Goal: Transaction & Acquisition: Download file/media

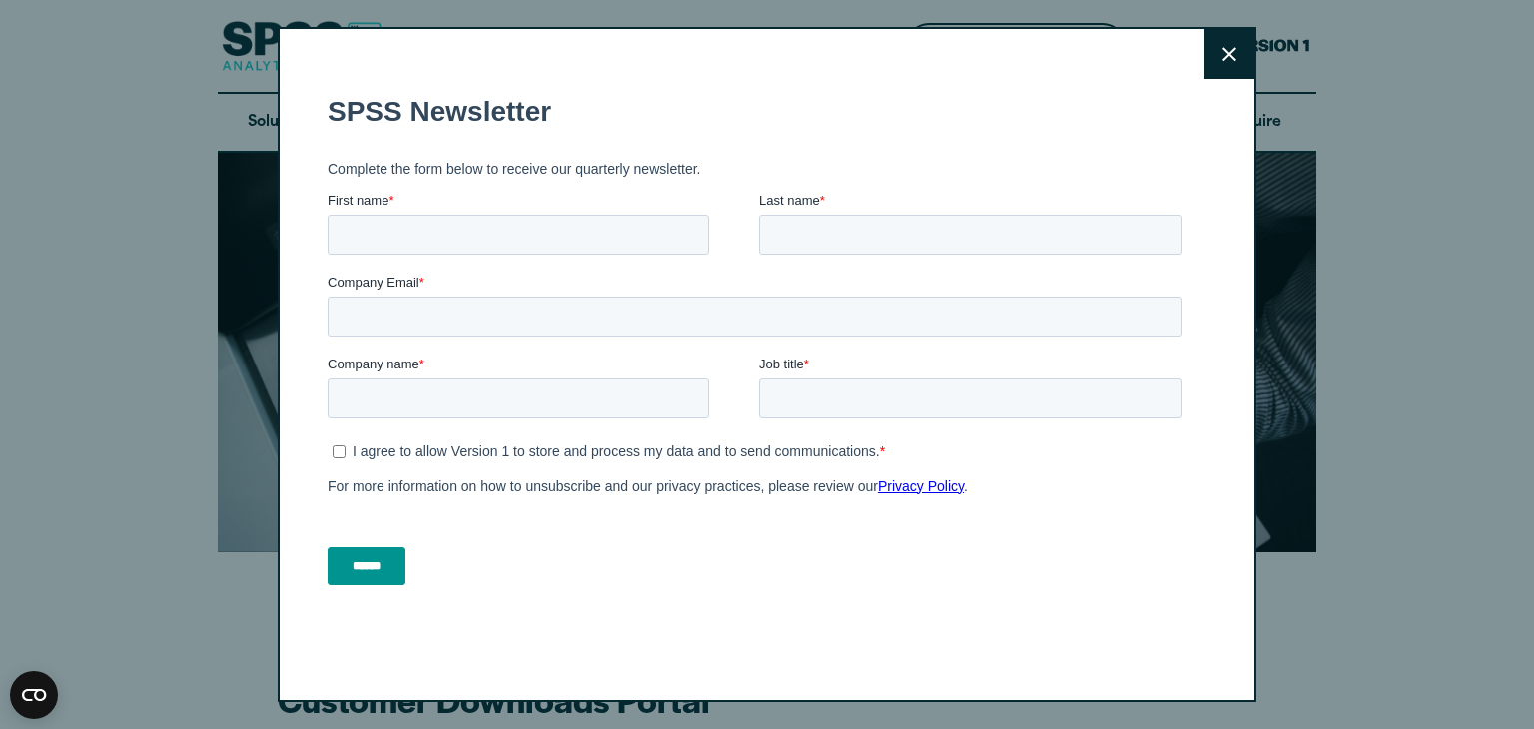
click at [1239, 64] on button "Close" at bounding box center [1229, 54] width 50 height 50
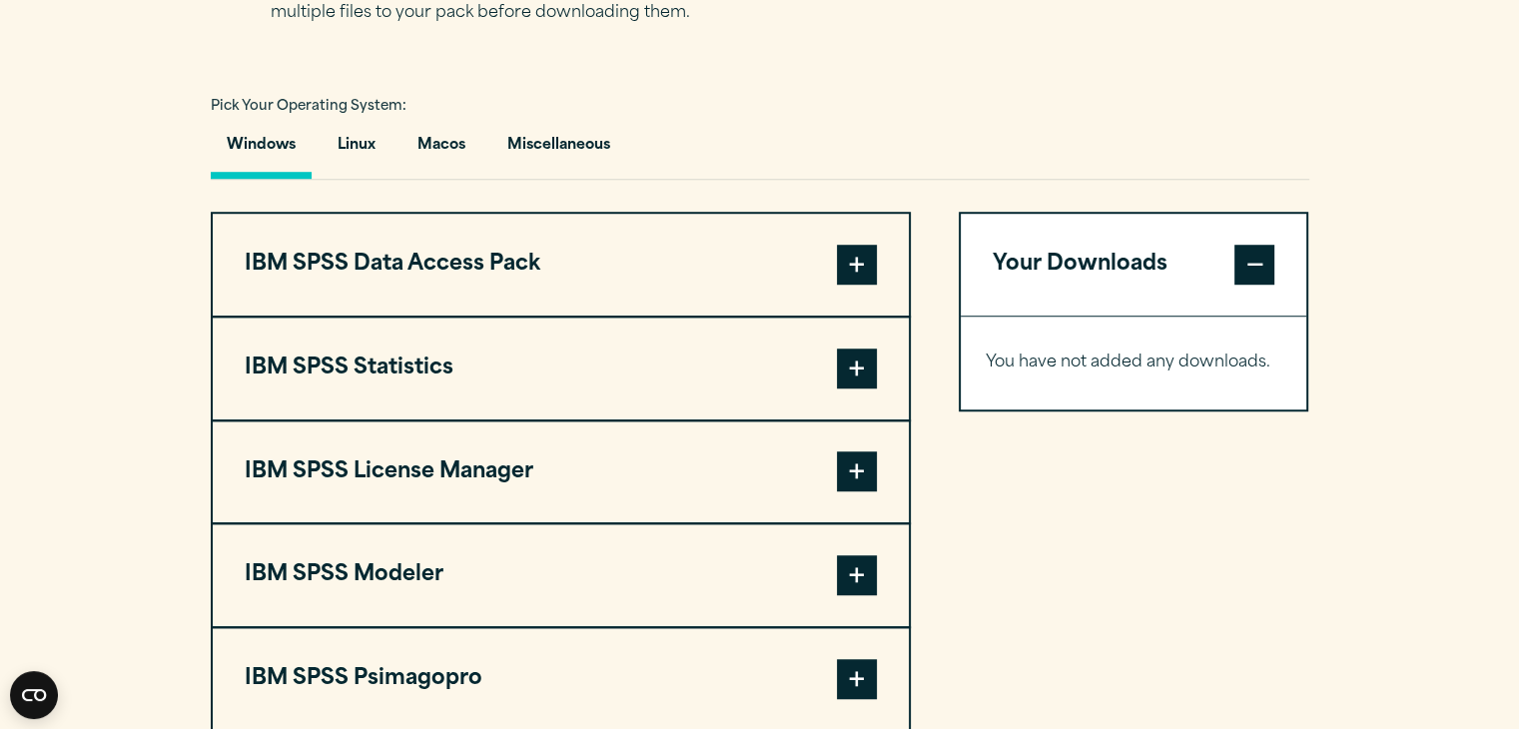
scroll to position [1425, 0]
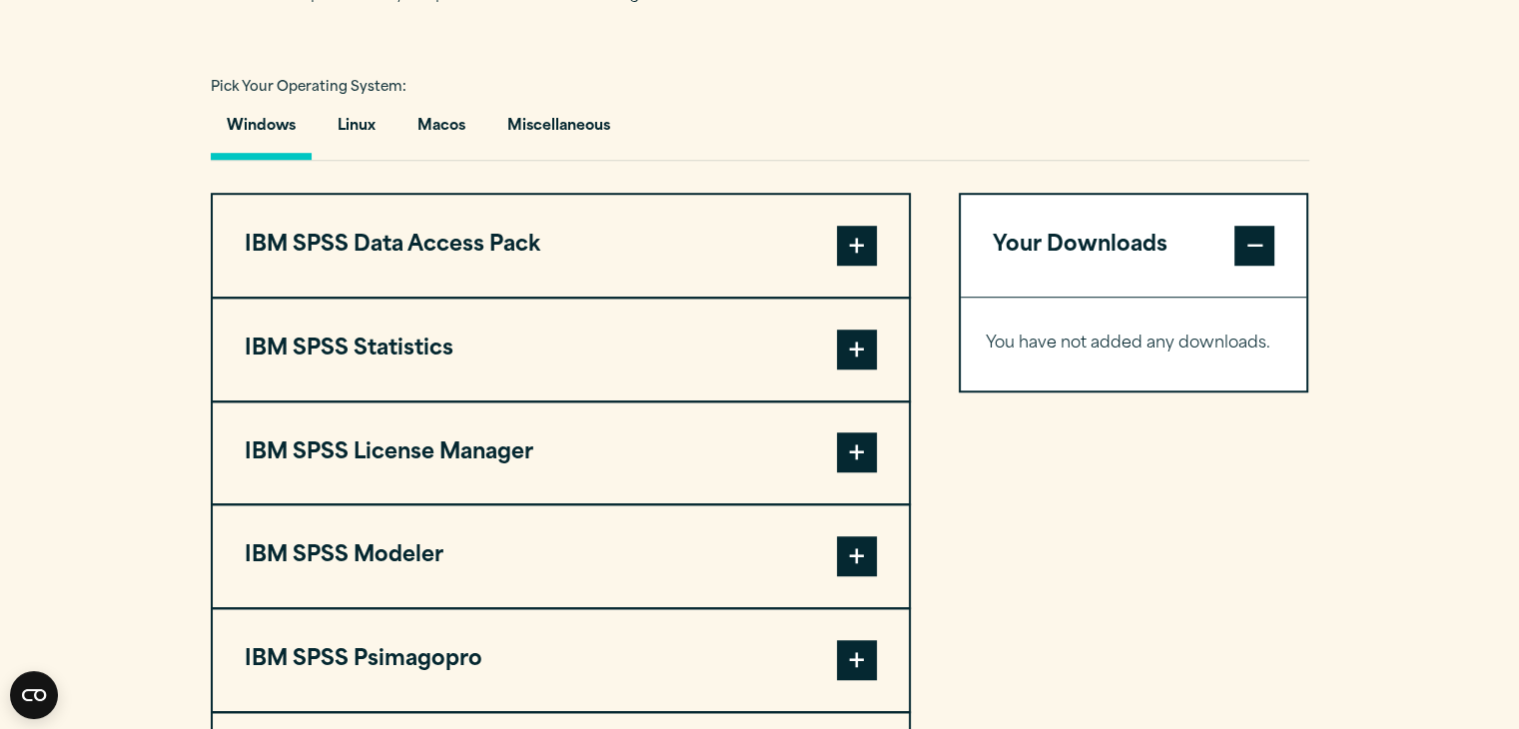
click at [863, 252] on span at bounding box center [857, 246] width 40 height 40
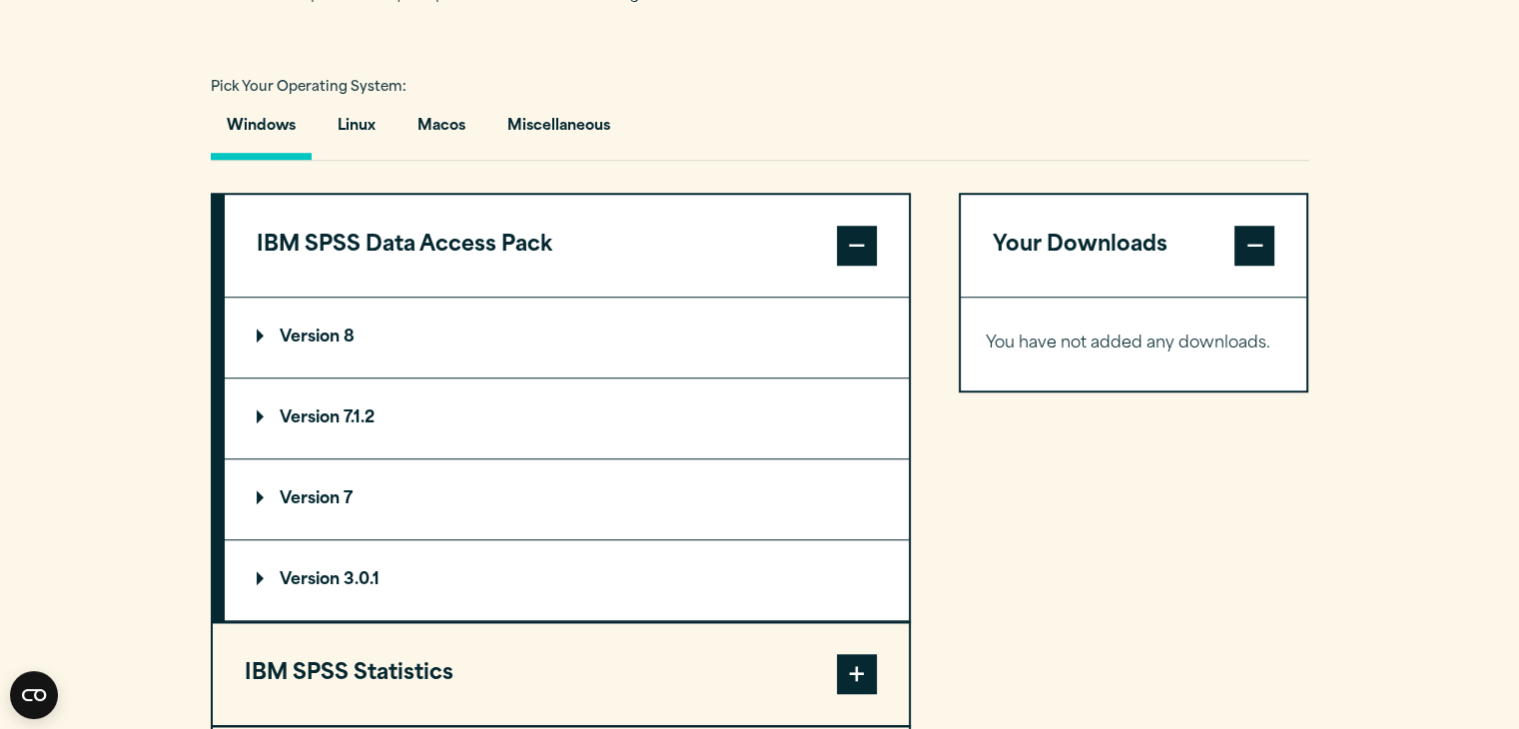
click at [863, 252] on span at bounding box center [857, 246] width 40 height 40
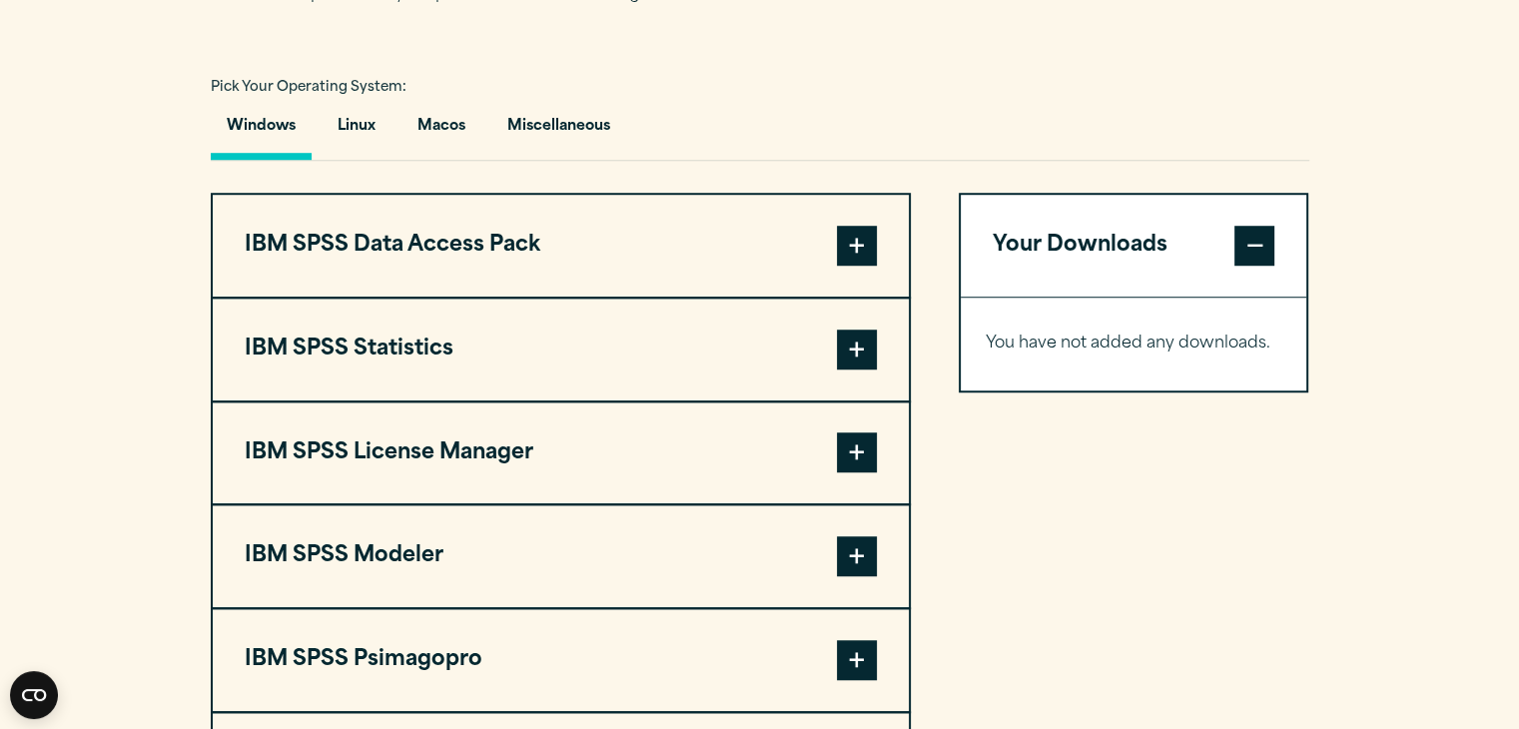
click at [562, 360] on button "IBM SPSS Statistics" at bounding box center [561, 350] width 696 height 102
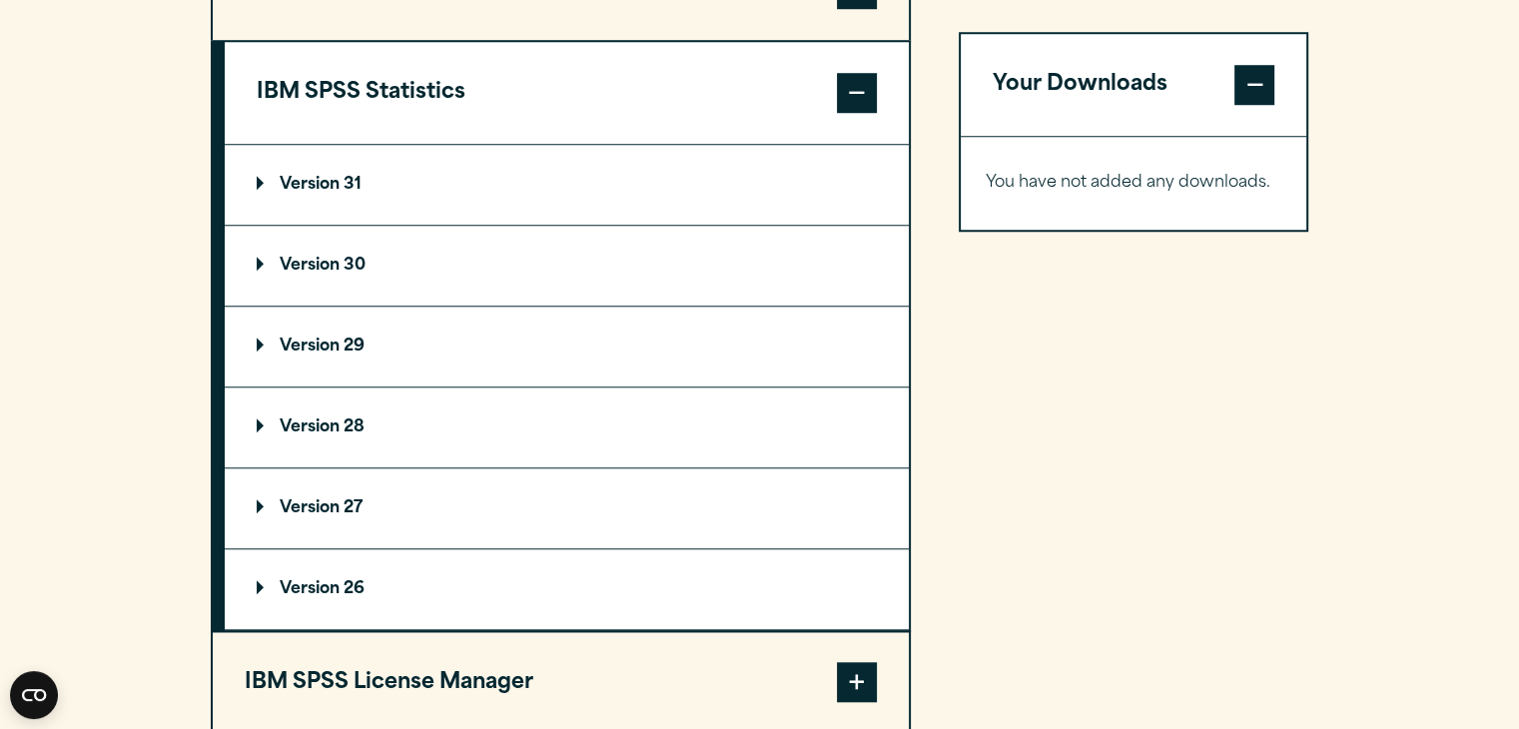
scroll to position [1652, 0]
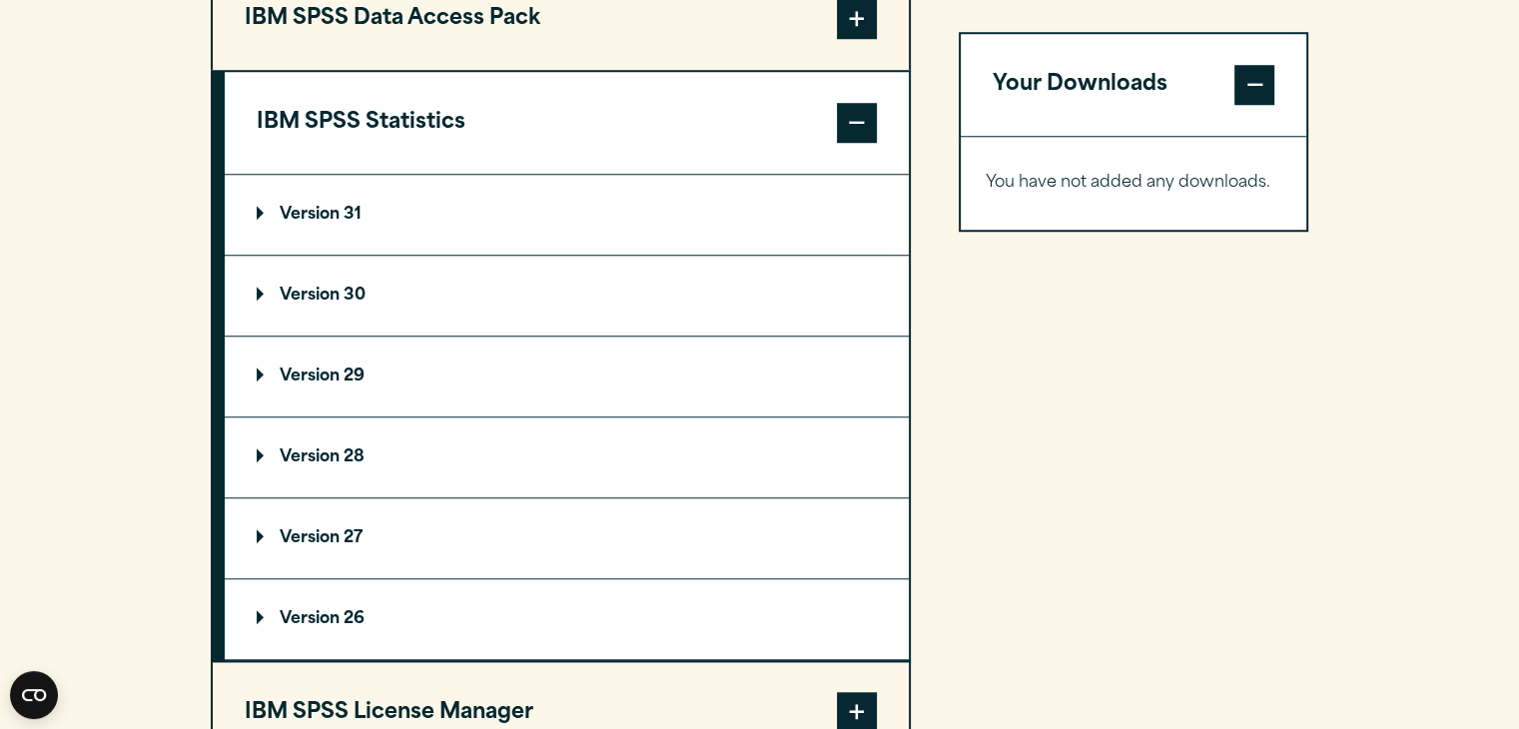
click at [389, 388] on summary "Version 29" at bounding box center [567, 377] width 684 height 80
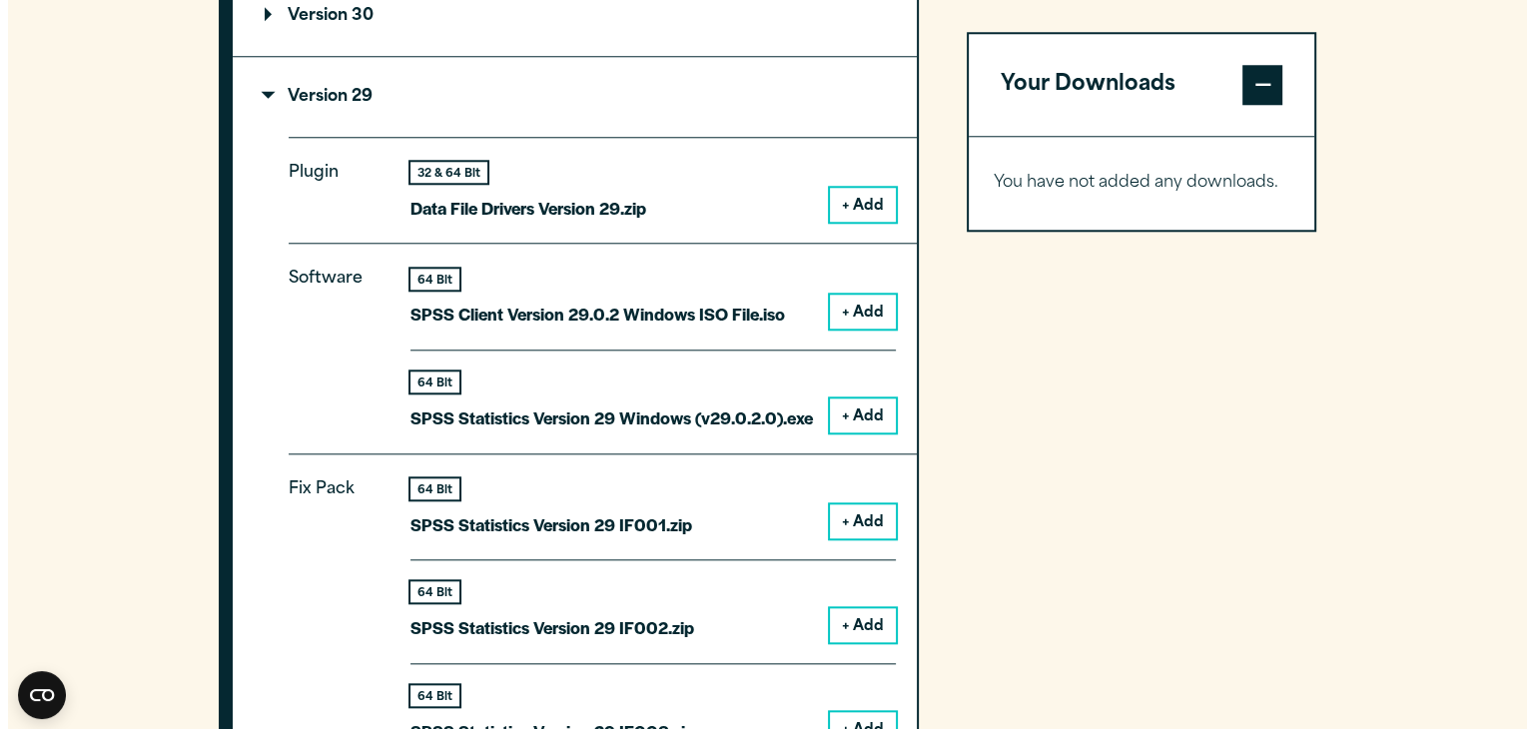
scroll to position [1945, 0]
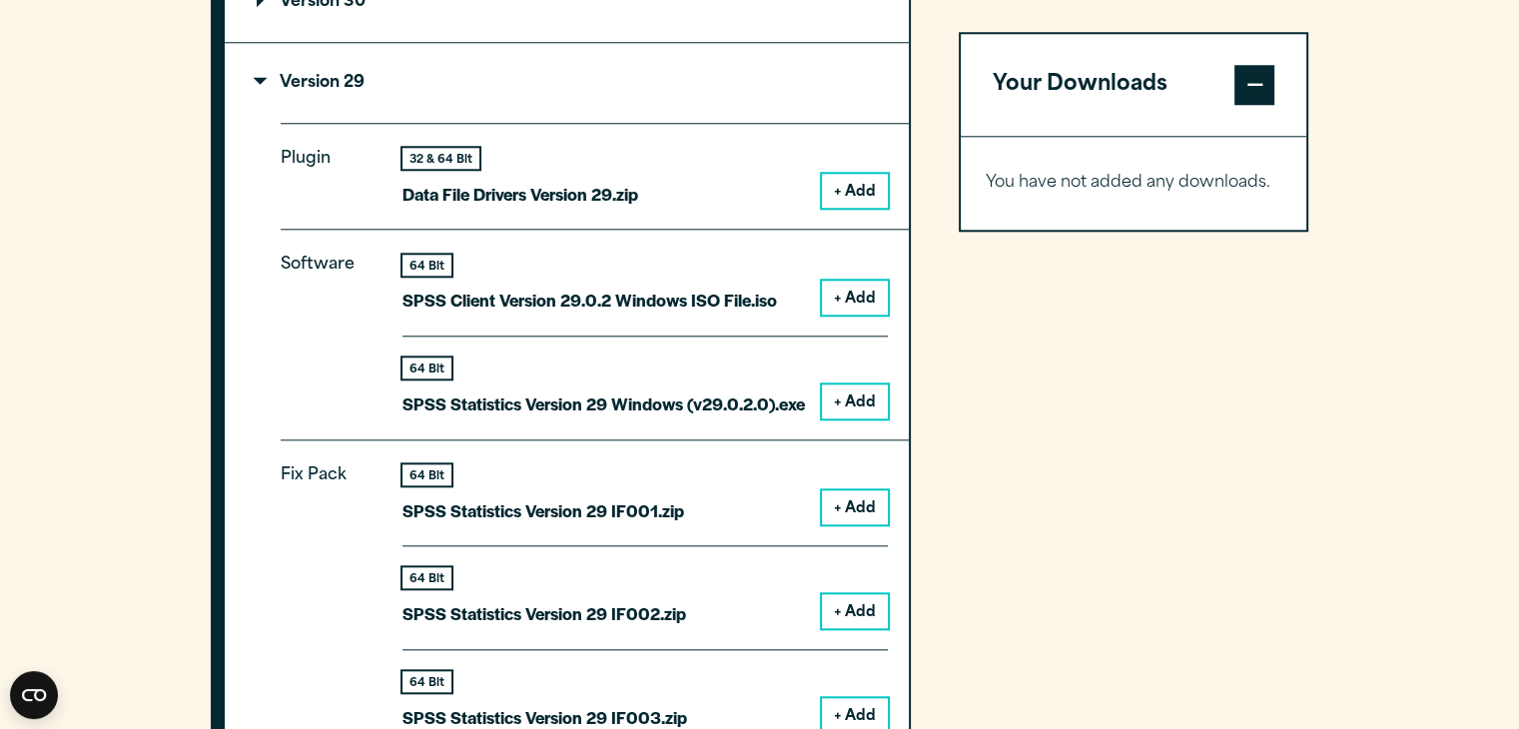
click at [855, 404] on button "+ Add" at bounding box center [855, 401] width 66 height 34
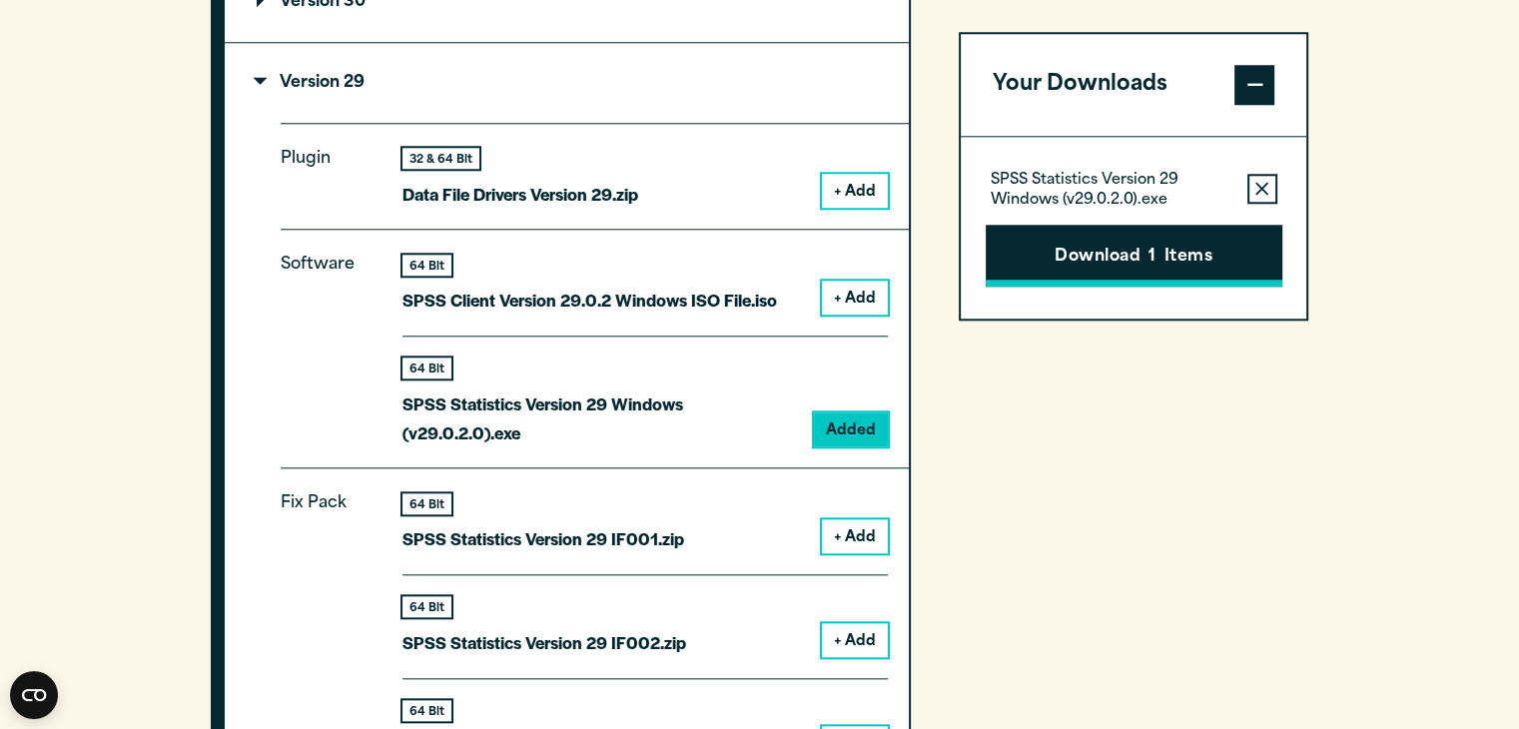
click at [1156, 275] on button "Download 1 Items" at bounding box center [1134, 256] width 297 height 62
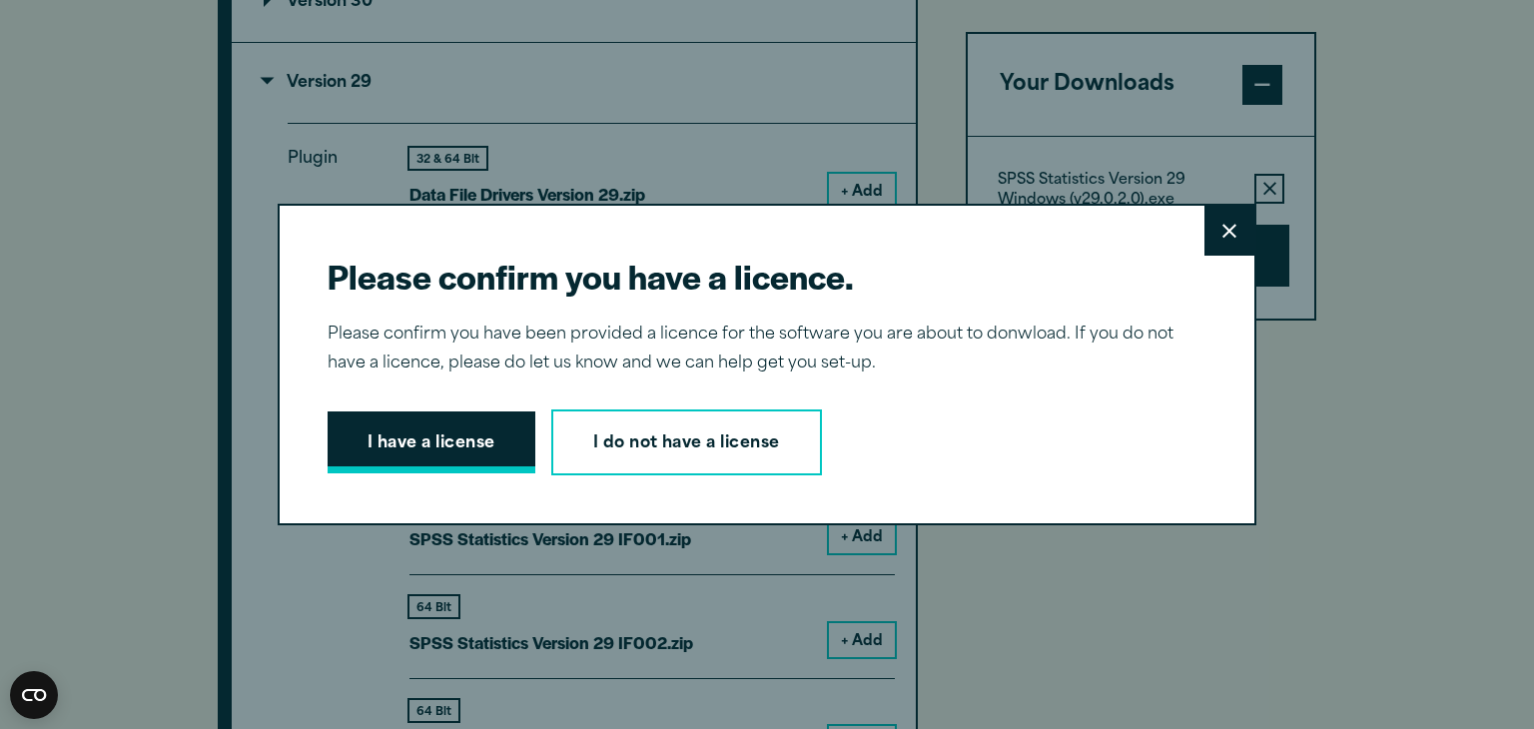
click at [437, 424] on button "I have a license" at bounding box center [432, 442] width 208 height 62
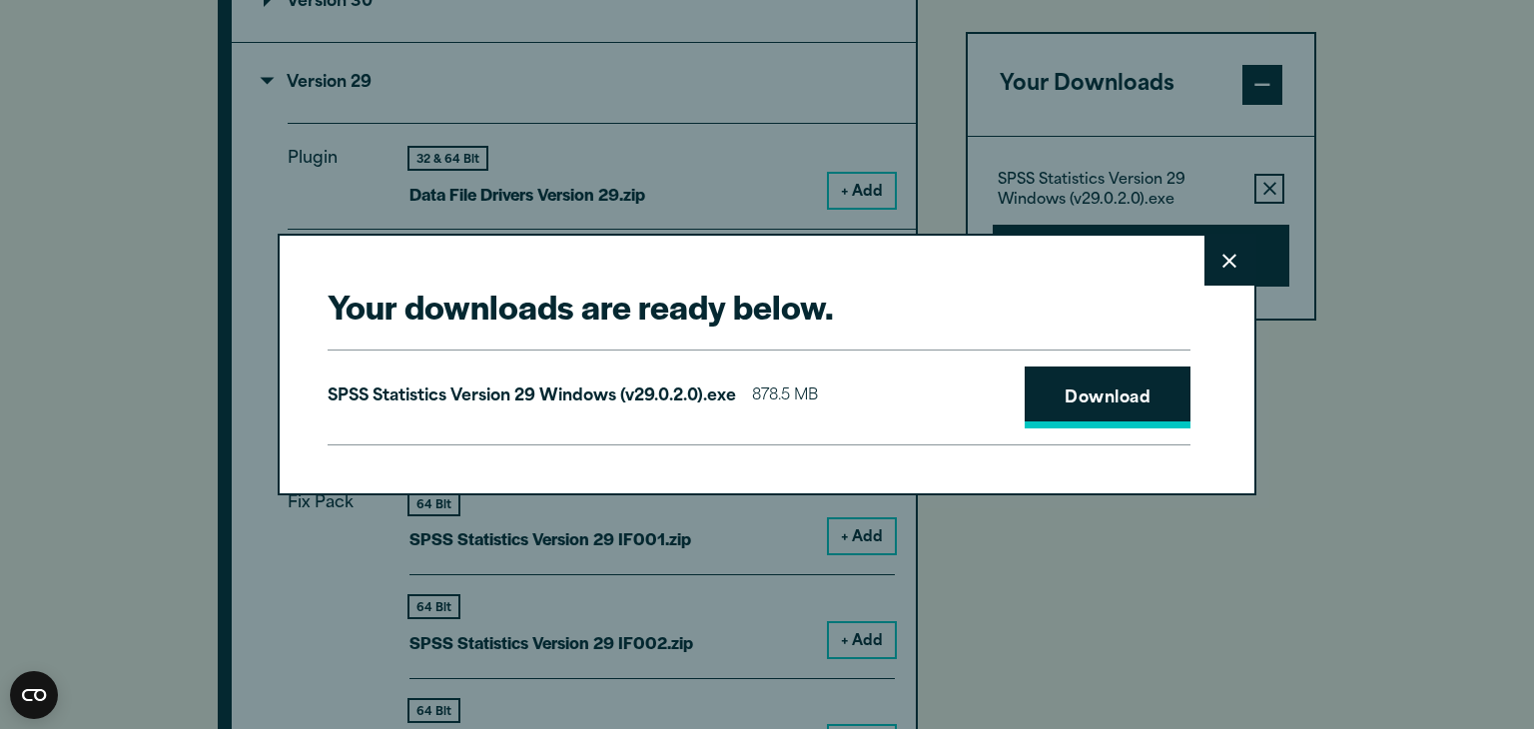
click at [1076, 395] on link "Download" at bounding box center [1108, 397] width 166 height 62
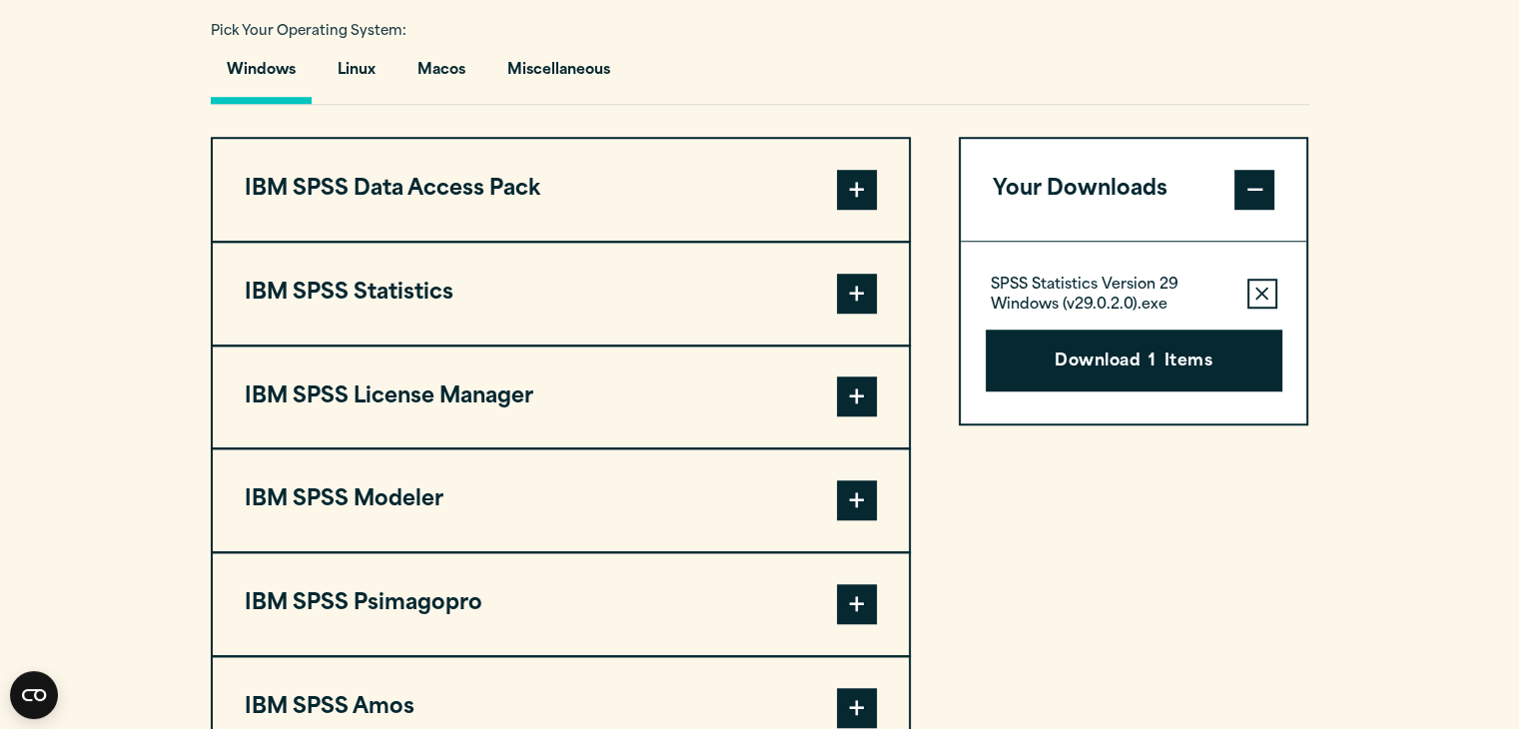
scroll to position [1486, 0]
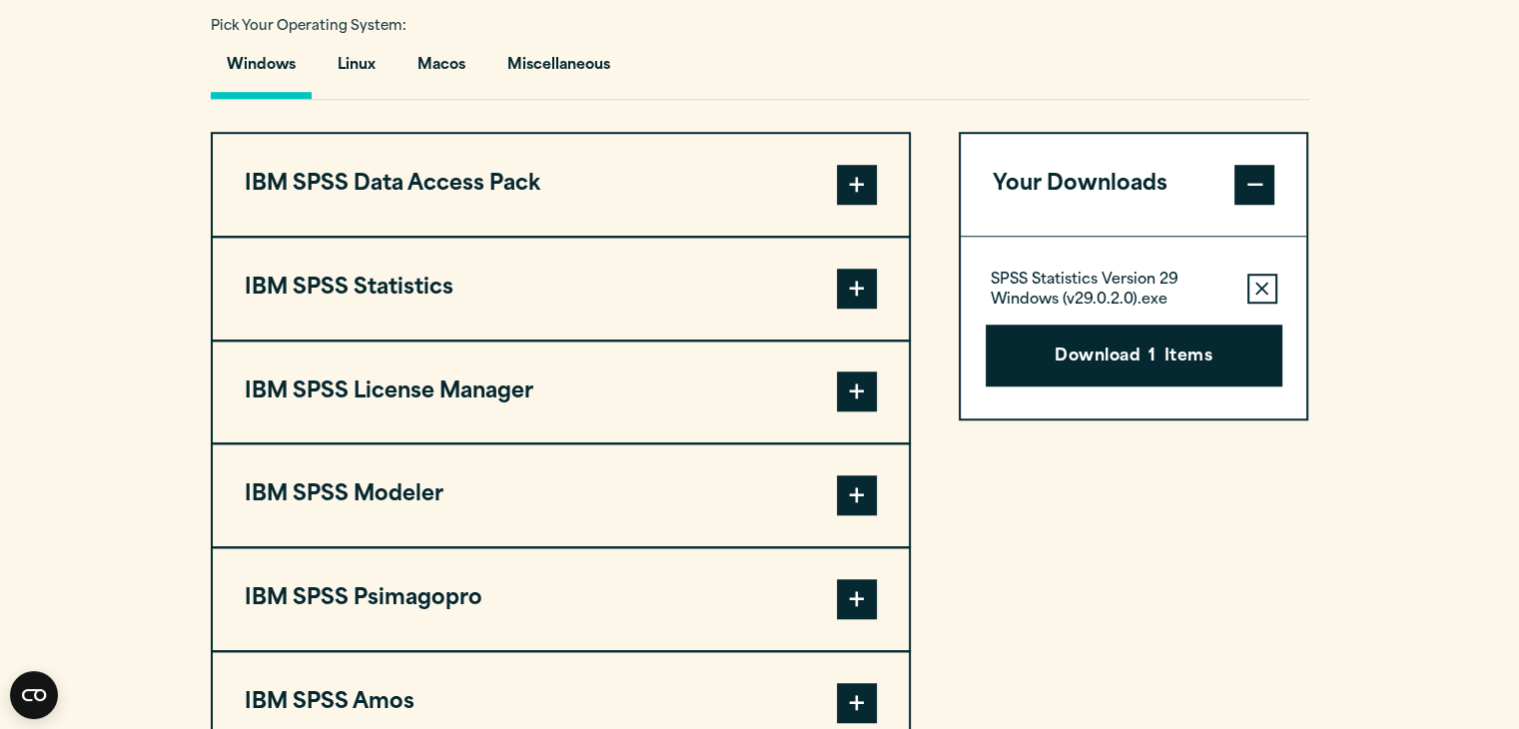
click at [451, 289] on button "IBM SPSS Statistics" at bounding box center [561, 289] width 696 height 102
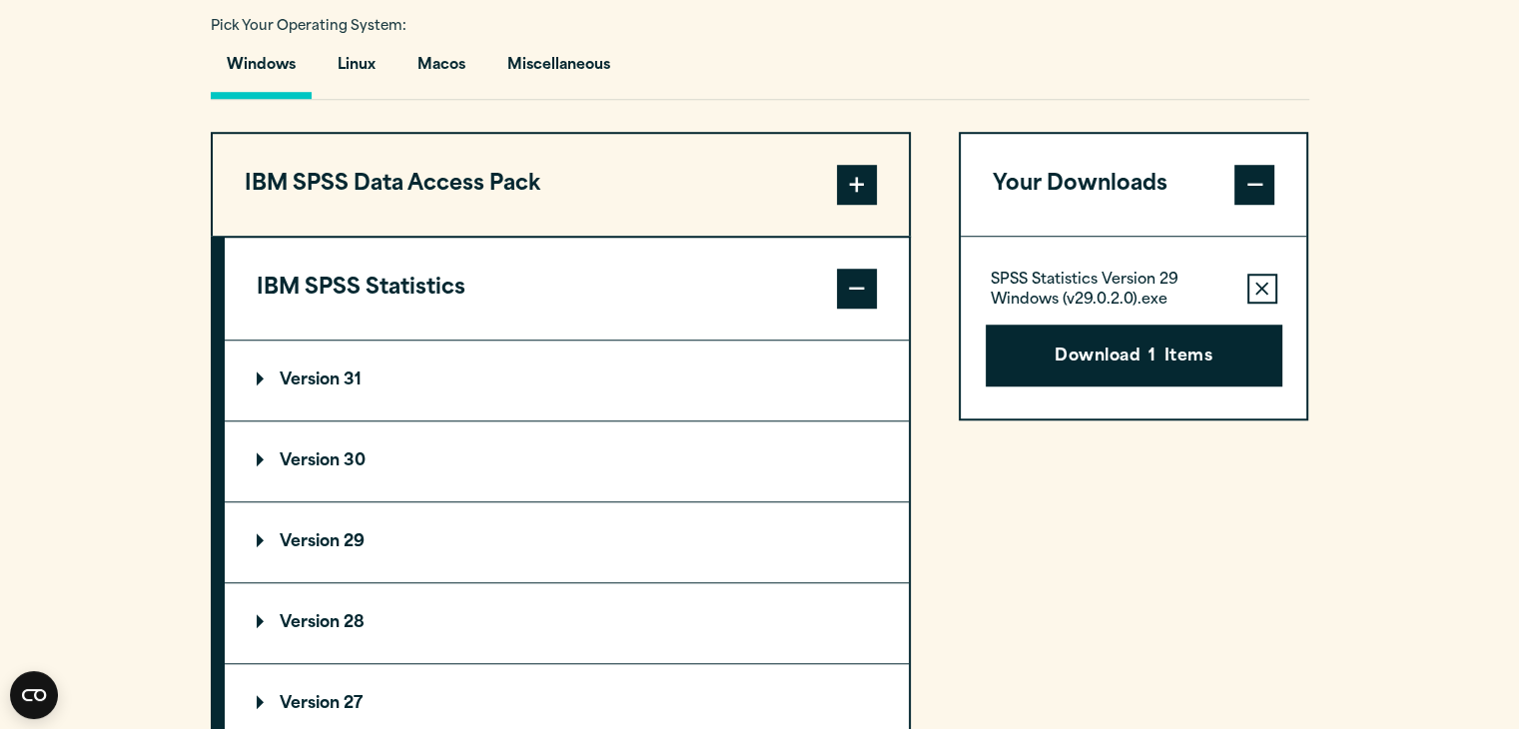
click at [431, 439] on summary "Version 30" at bounding box center [567, 461] width 684 height 80
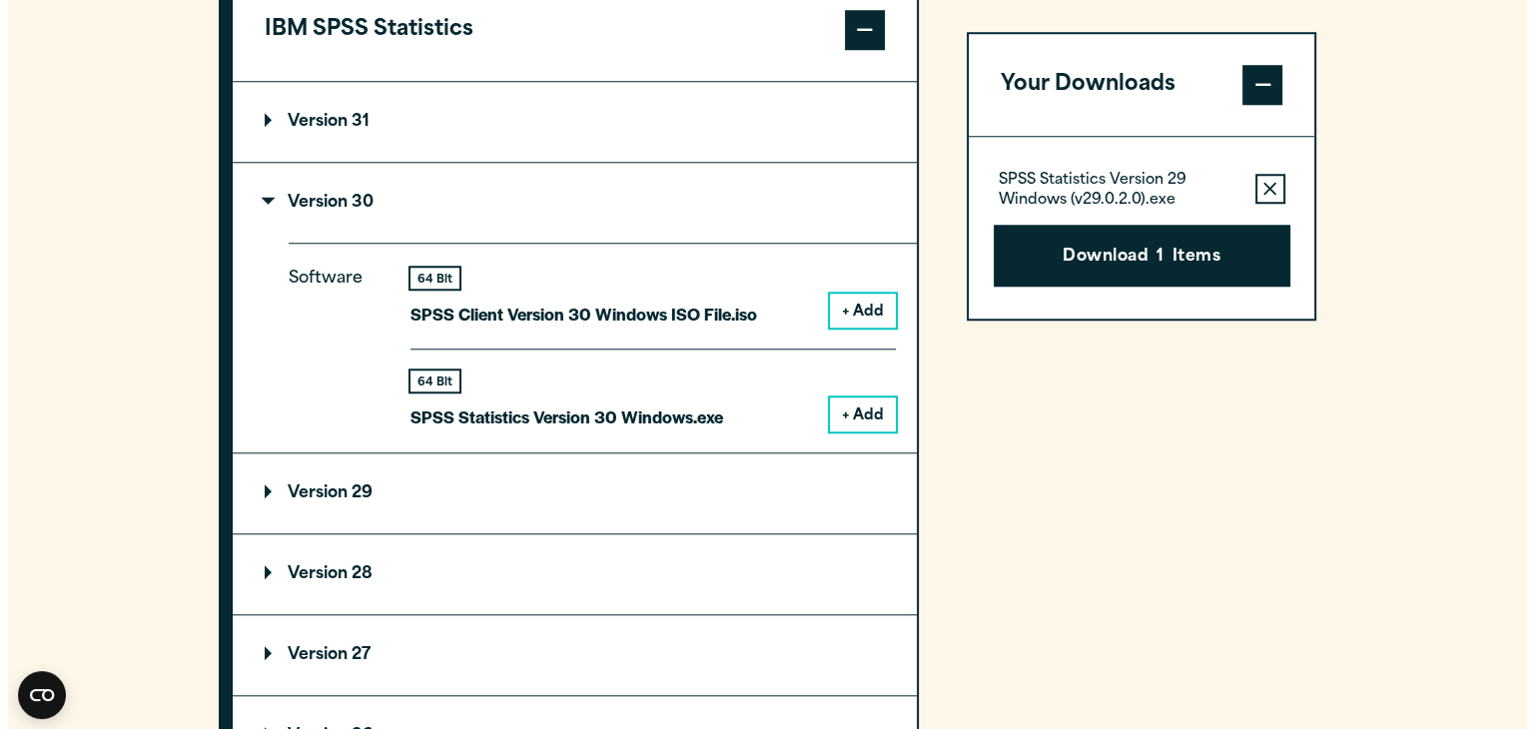
scroll to position [1738, 0]
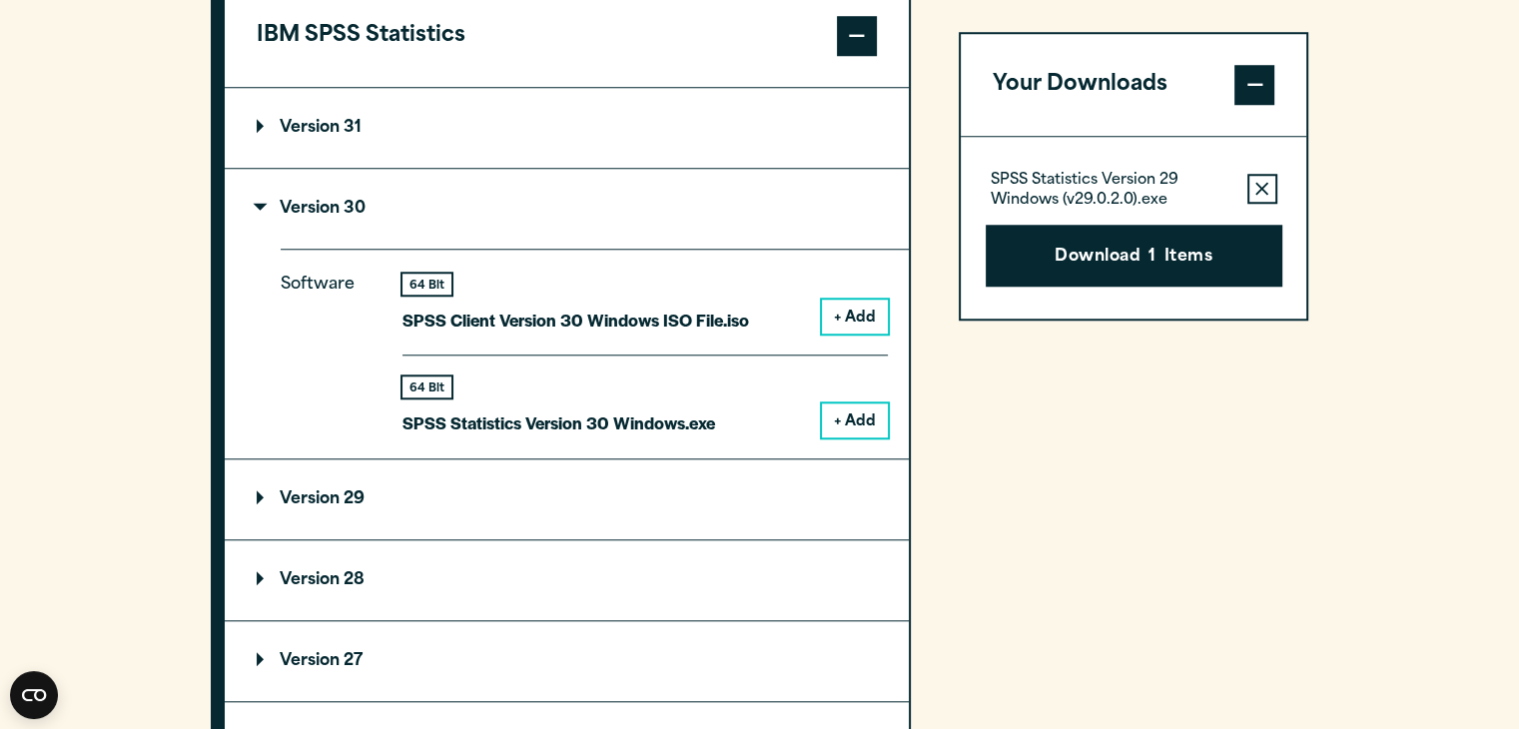
click at [853, 431] on button "+ Add" at bounding box center [855, 420] width 66 height 34
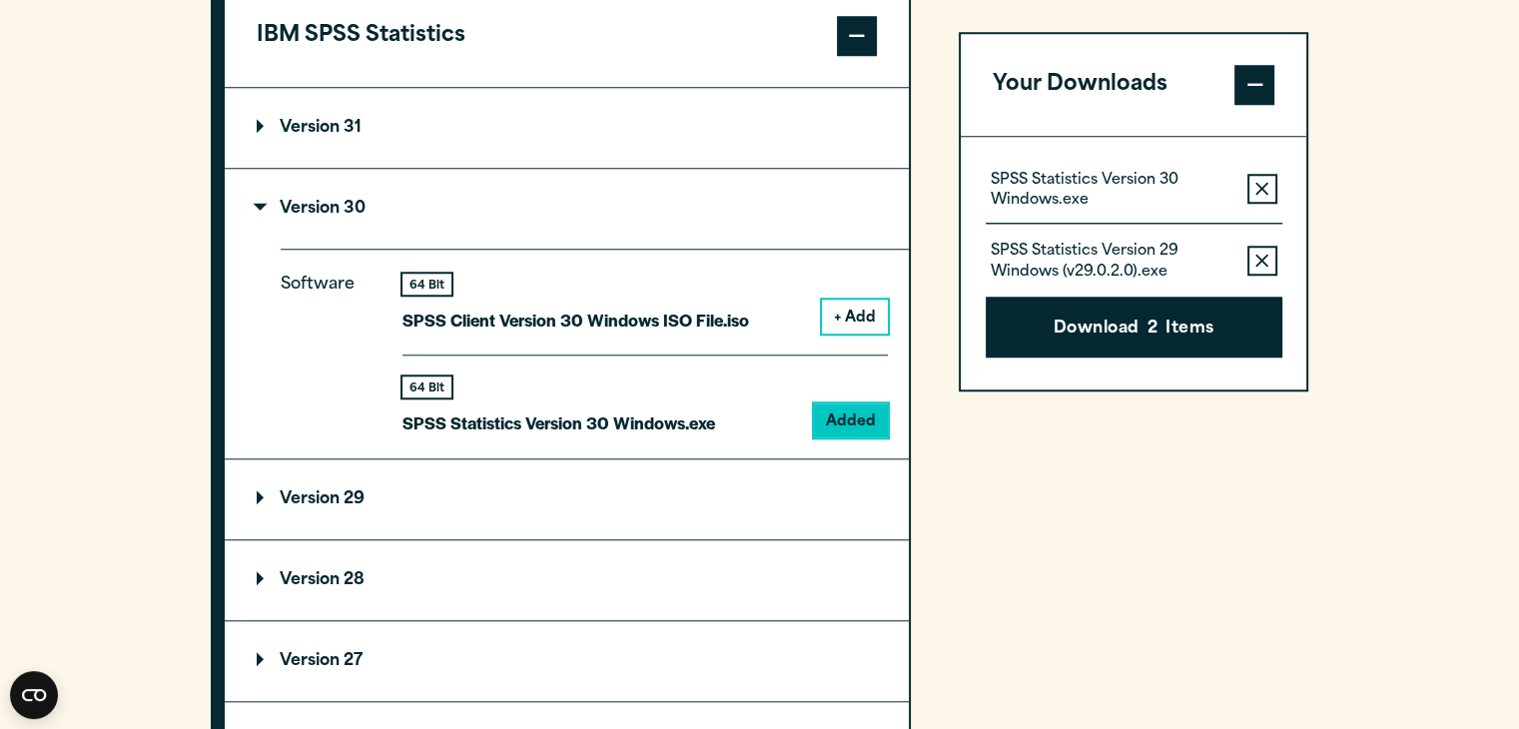
click at [1269, 258] on button "Remove this item from your software download list" at bounding box center [1262, 261] width 30 height 30
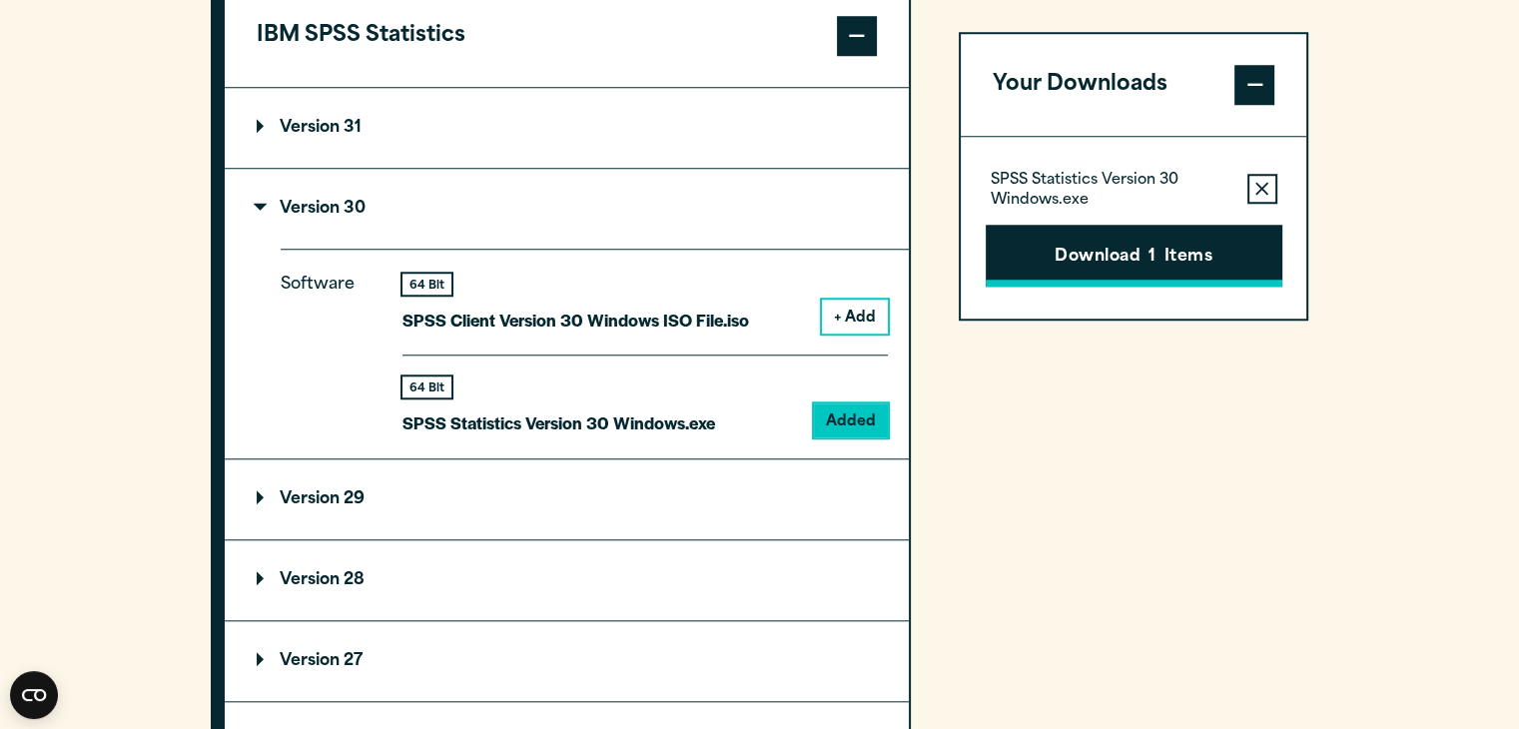
click at [1194, 258] on button "Download 1 Items" at bounding box center [1134, 256] width 297 height 62
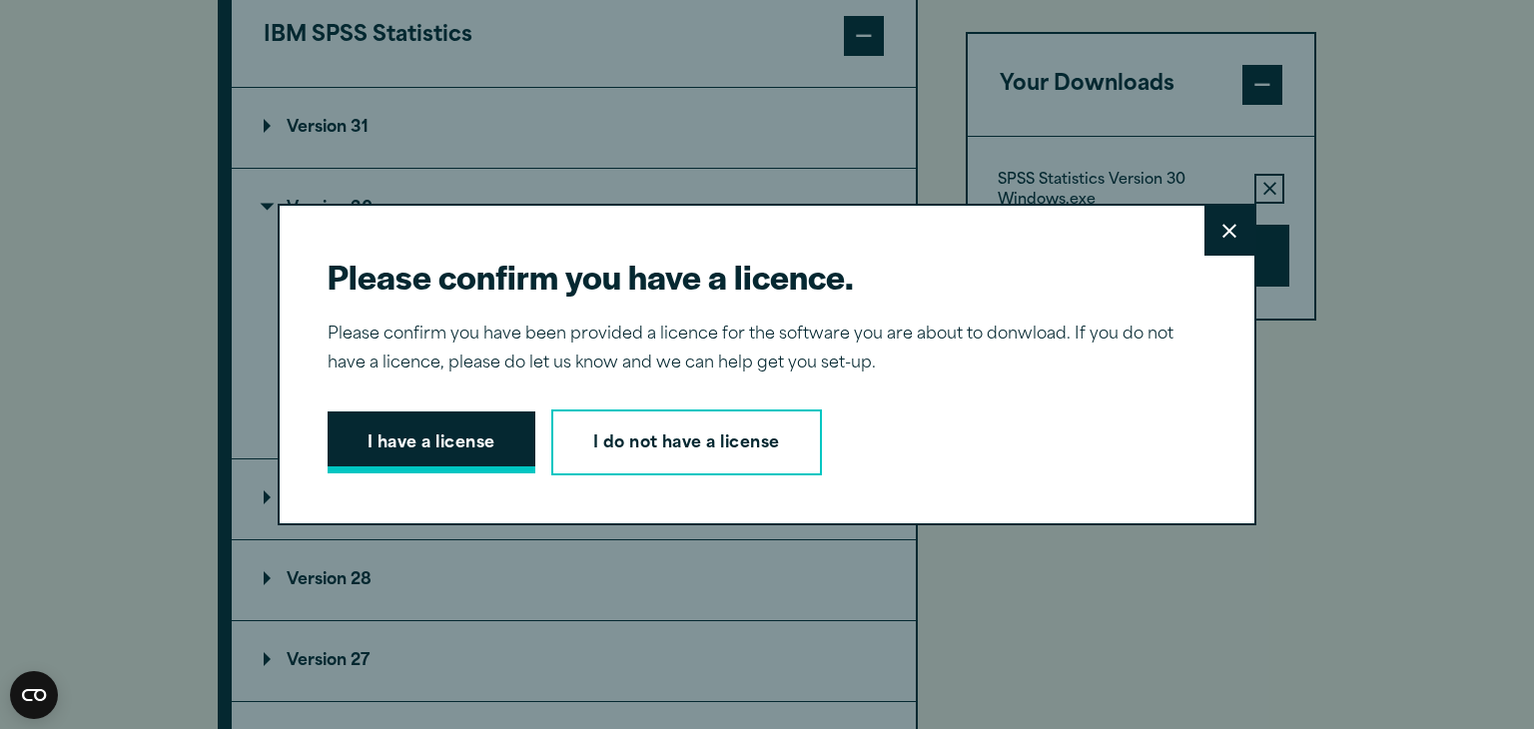
click at [424, 452] on button "I have a license" at bounding box center [432, 442] width 208 height 62
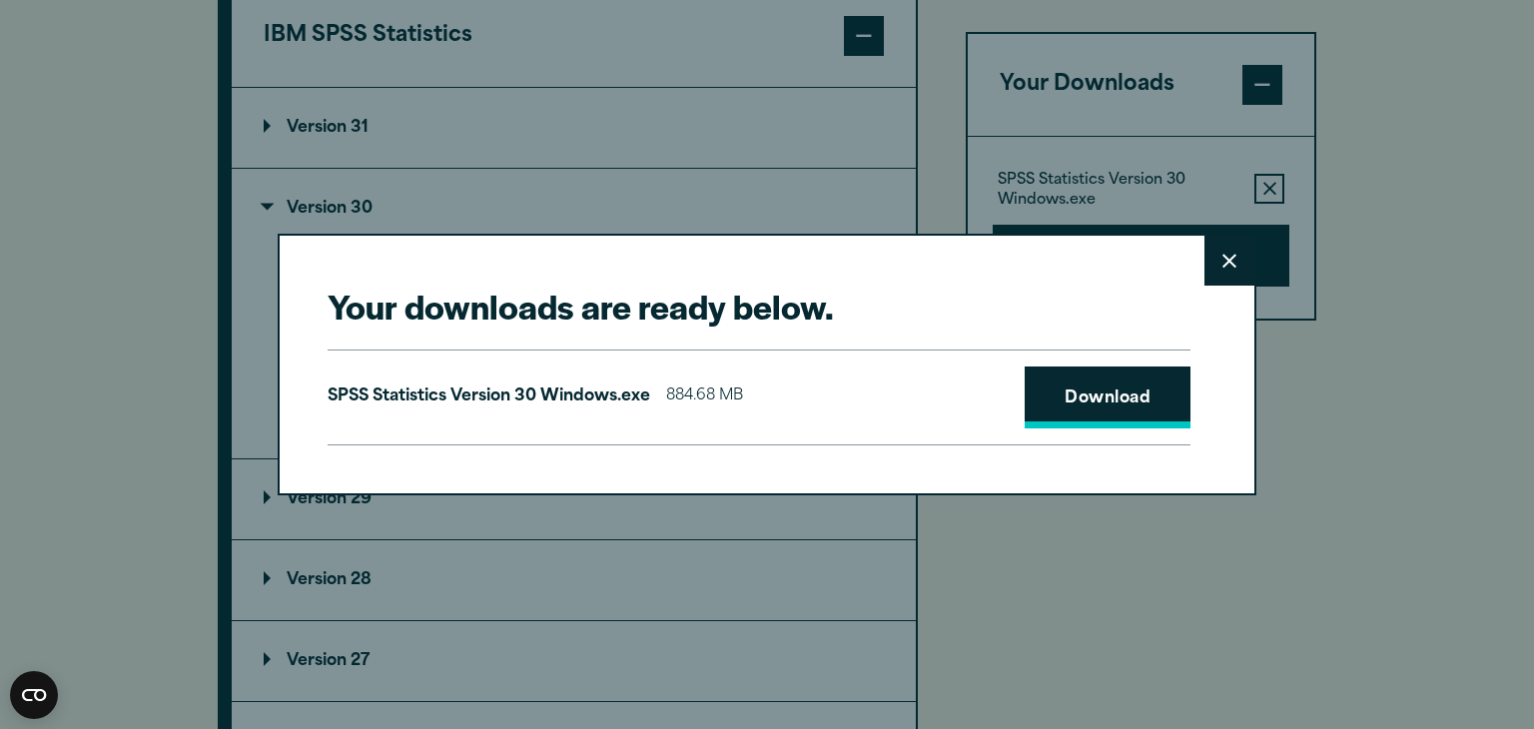
click at [1100, 401] on link "Download" at bounding box center [1108, 397] width 166 height 62
